Goal: Transaction & Acquisition: Purchase product/service

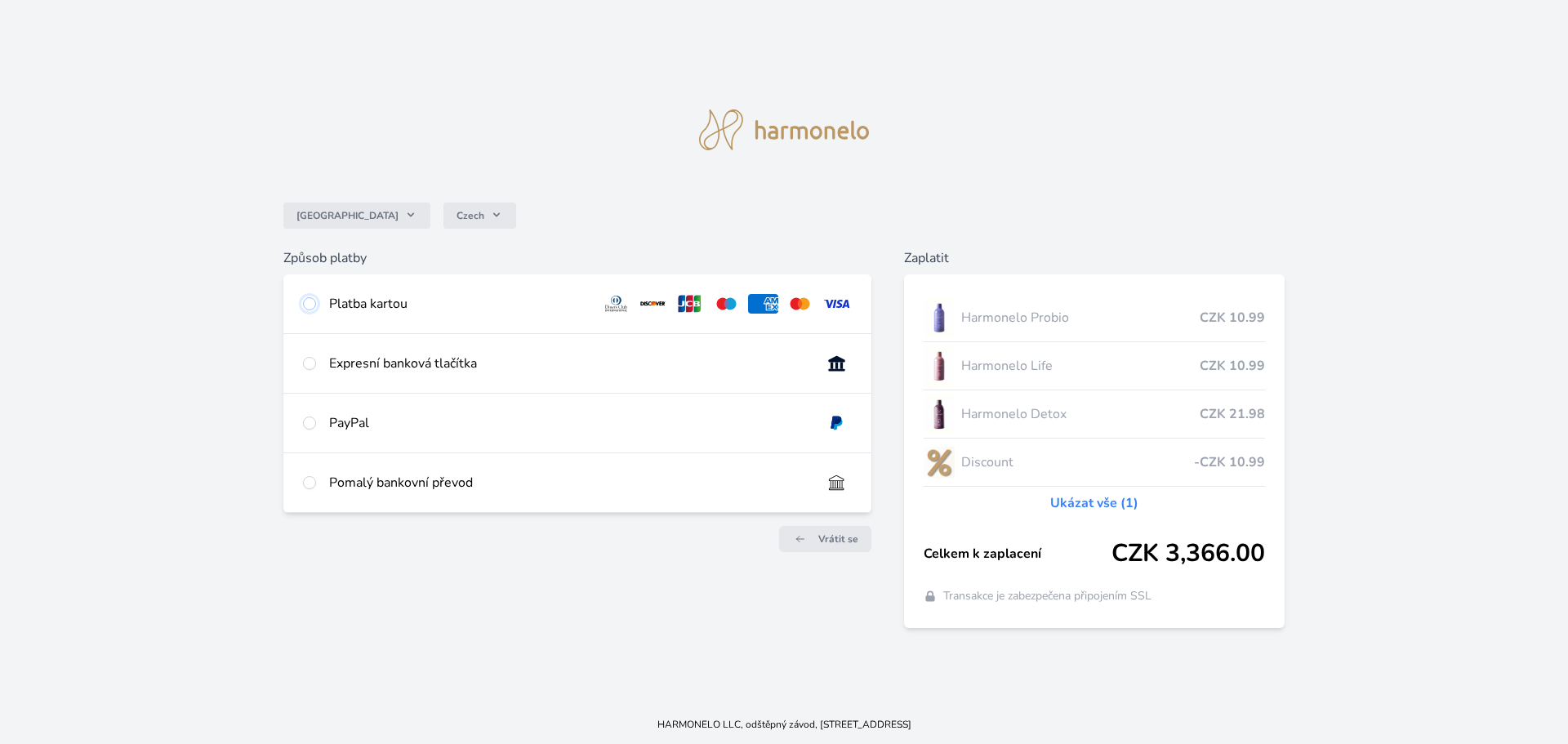
click at [308, 303] on input "radio" at bounding box center [309, 304] width 13 height 13
radio input "true"
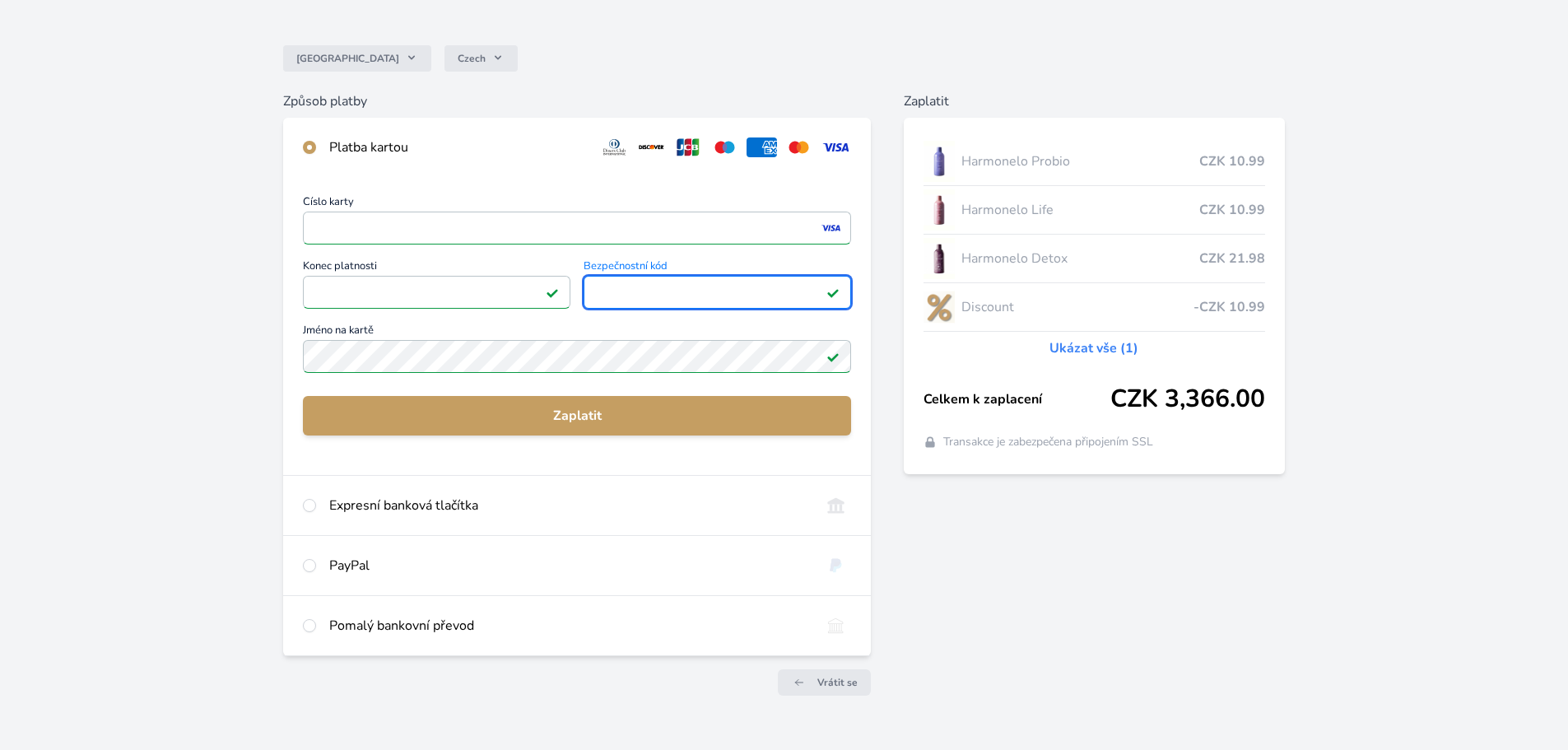
scroll to position [146, 0]
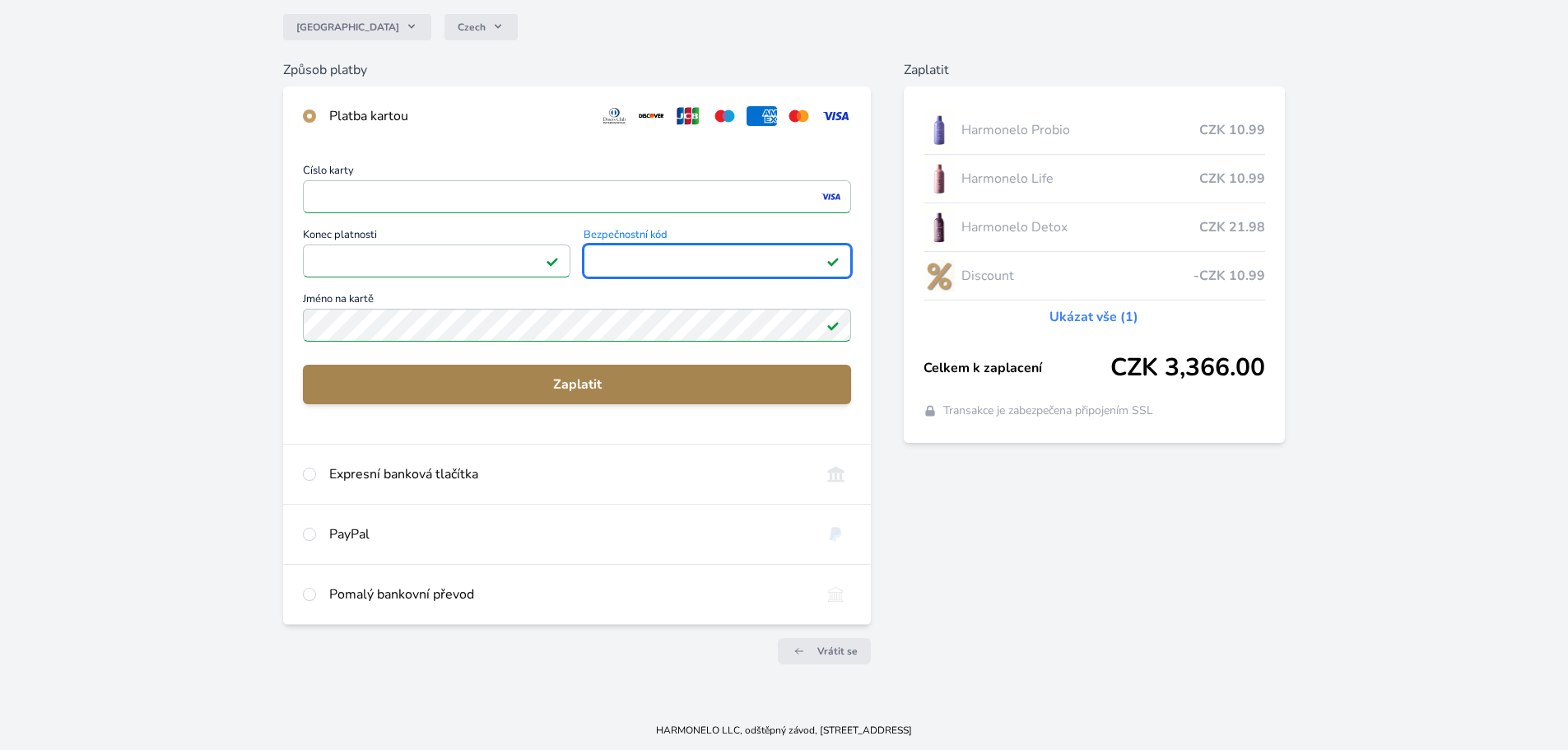
click at [515, 391] on span "Zaplatit" at bounding box center [578, 384] width 522 height 19
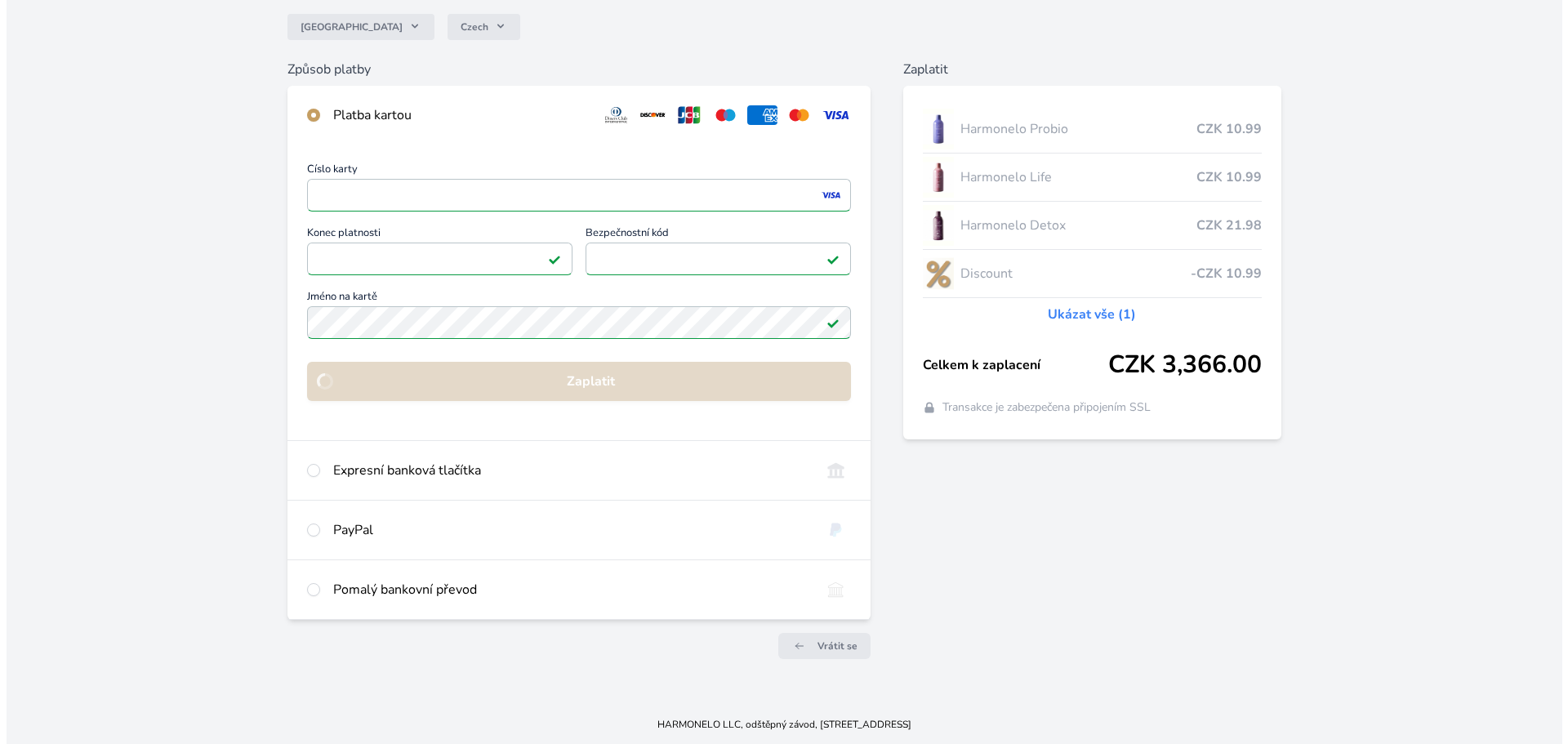
scroll to position [0, 0]
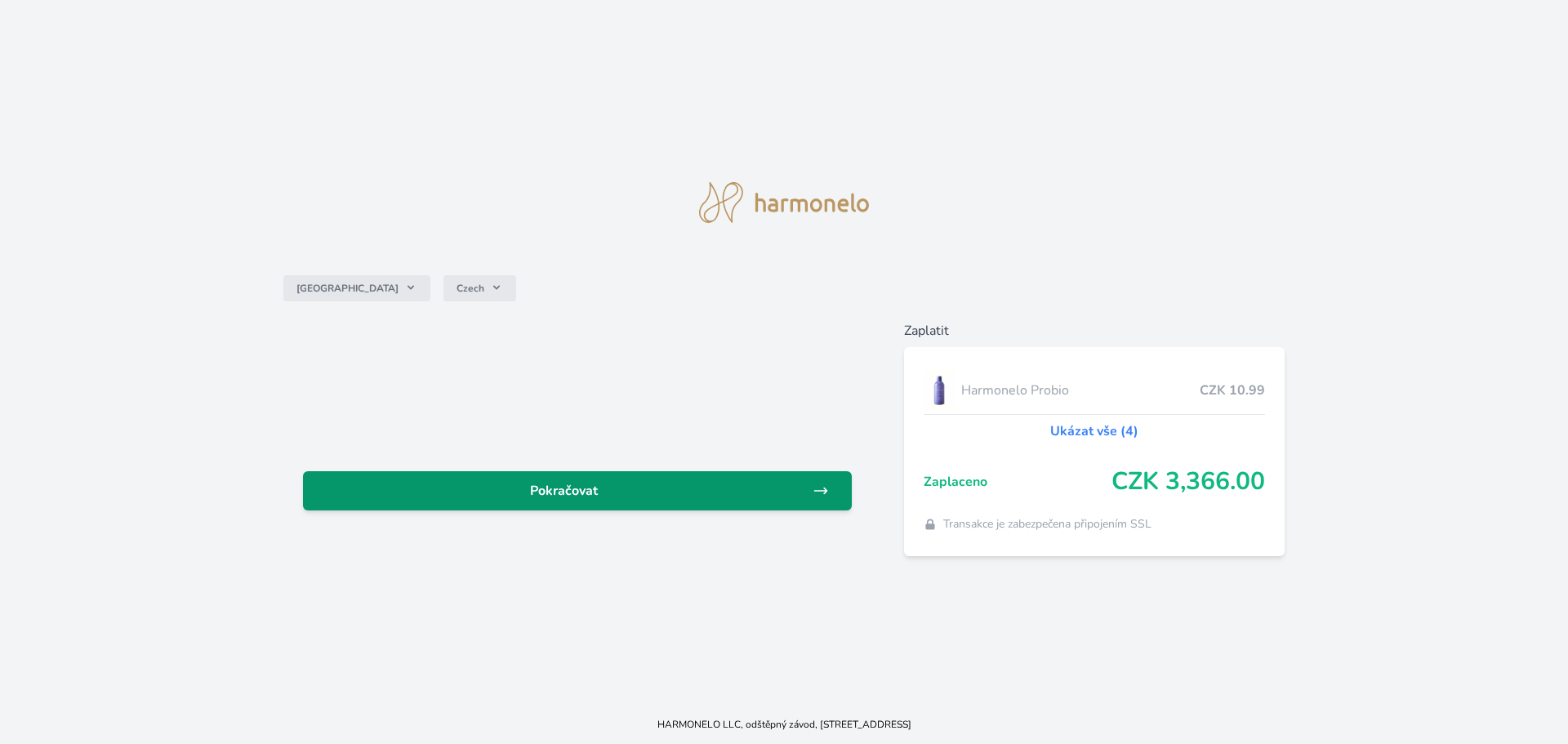
click at [711, 485] on span "Pokračovat" at bounding box center [564, 490] width 496 height 19
